Goal: Transaction & Acquisition: Purchase product/service

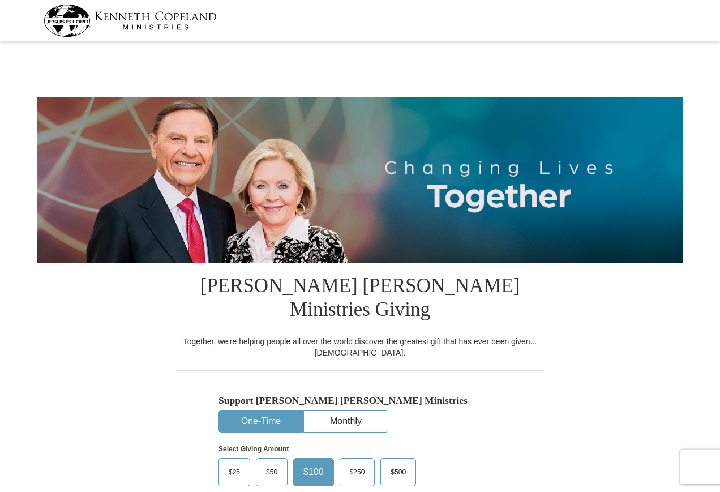
select select "MN"
click at [273, 411] on button "One-Time" at bounding box center [261, 421] width 84 height 21
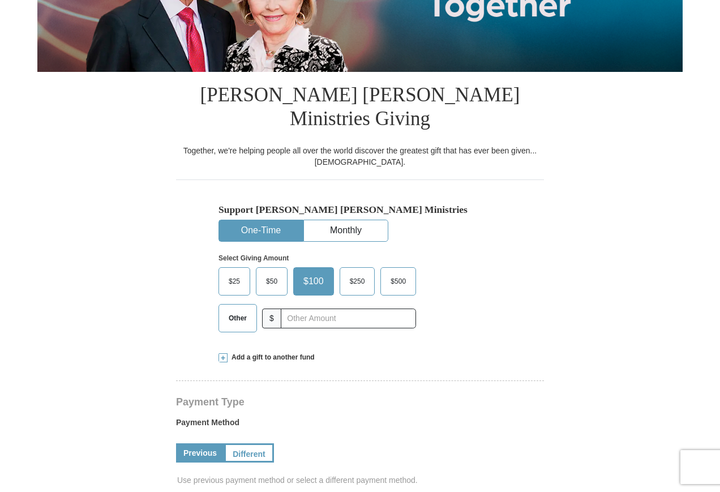
scroll to position [340, 0]
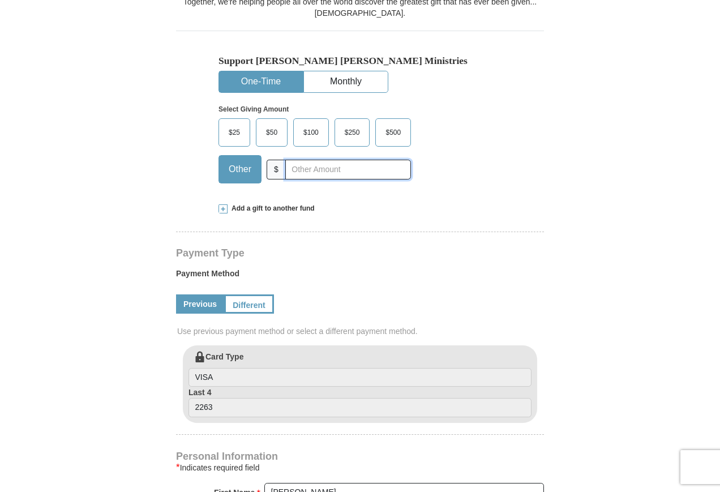
click at [322, 160] on input "text" at bounding box center [348, 170] width 126 height 20
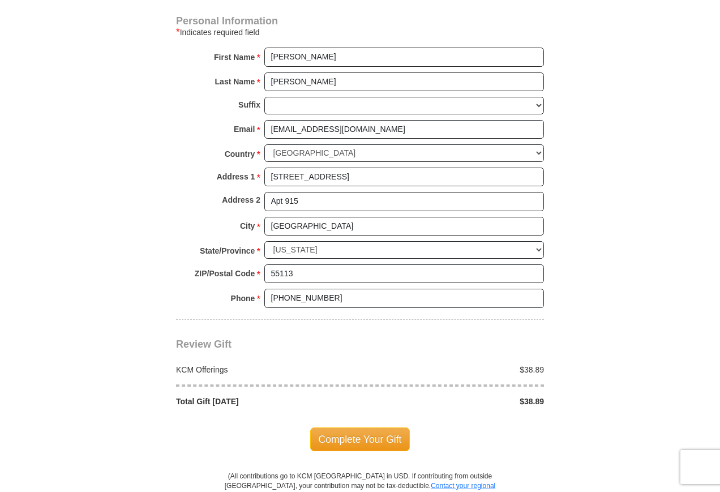
scroll to position [849, 0]
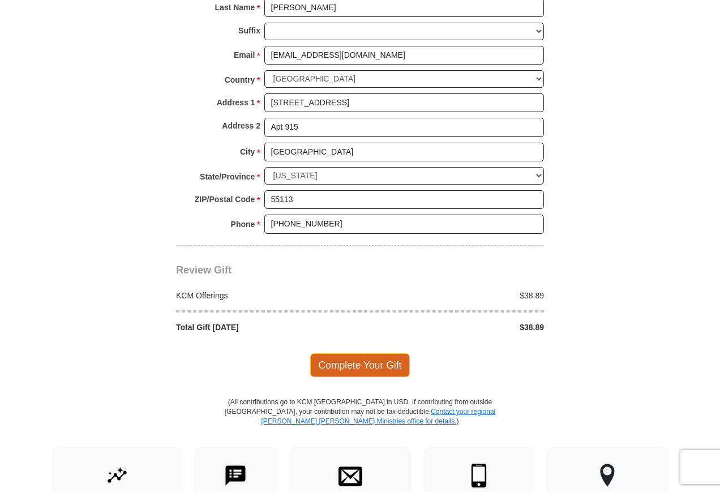
type input "38.89"
click at [379, 353] on span "Complete Your Gift" at bounding box center [360, 365] width 100 height 24
